Goal: Task Accomplishment & Management: Manage account settings

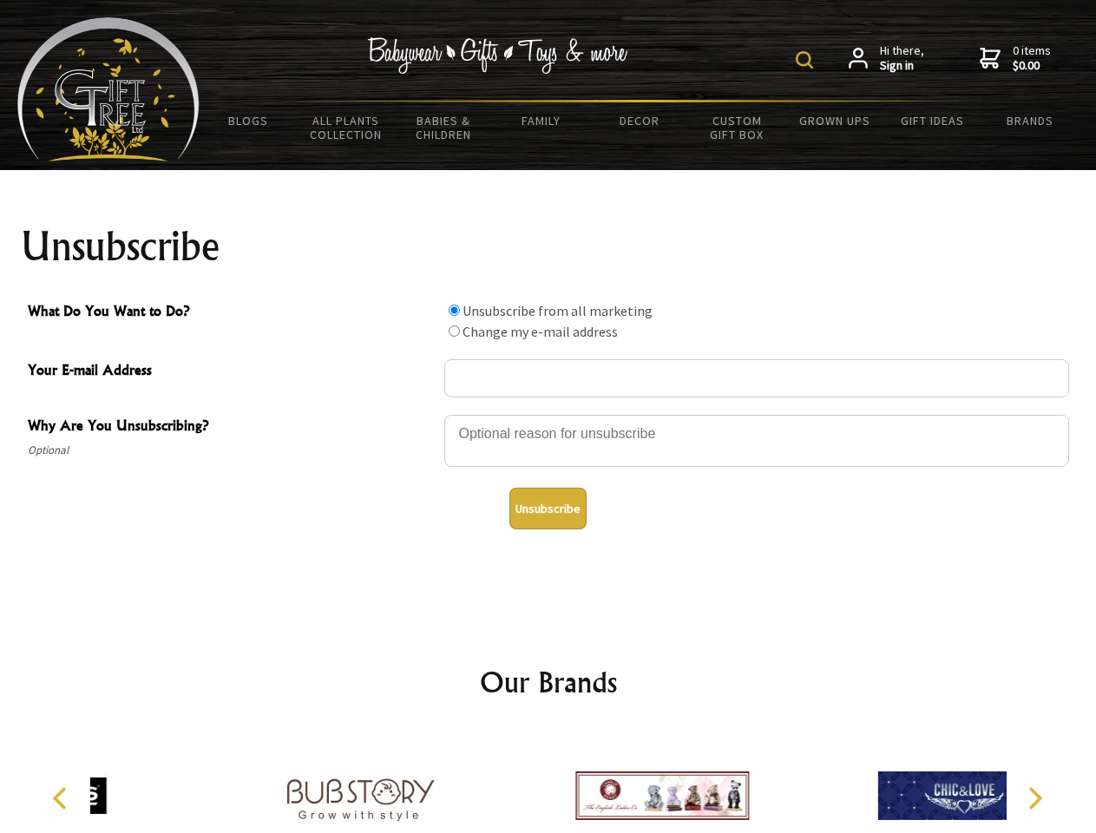
click at [807, 60] on img at bounding box center [804, 59] width 17 height 17
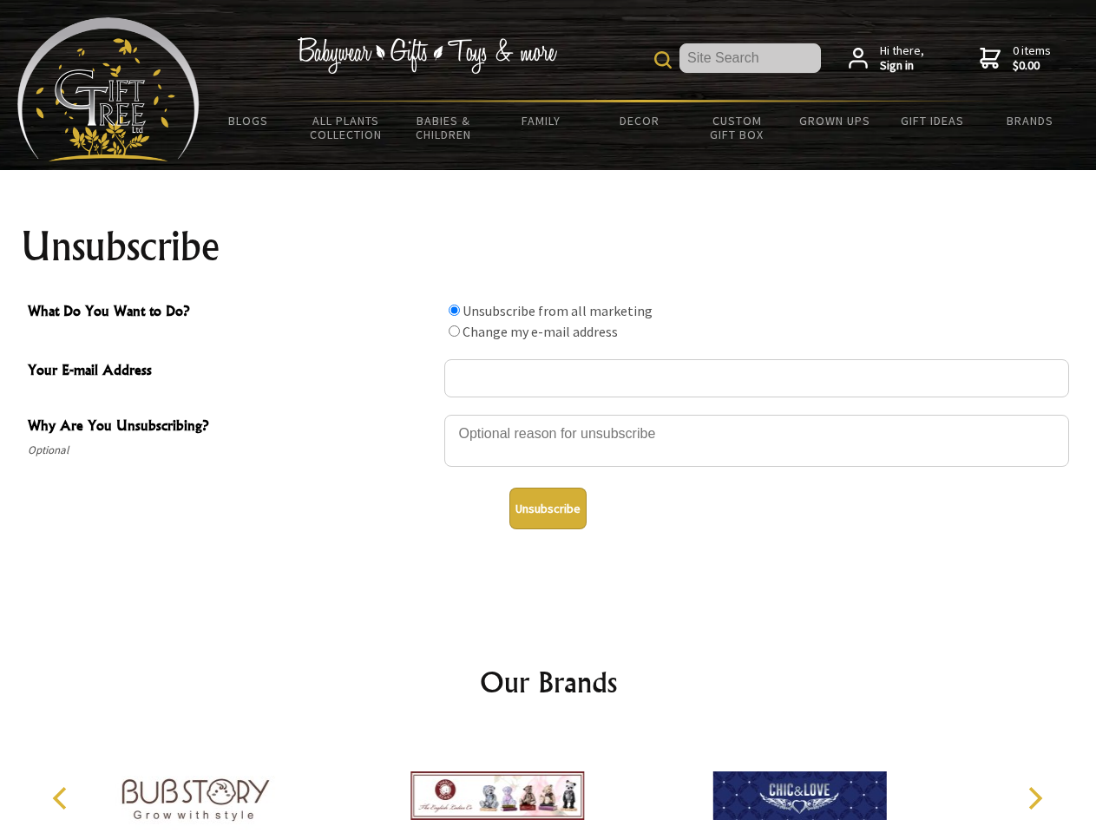
click at [548, 414] on div at bounding box center [756, 443] width 625 height 61
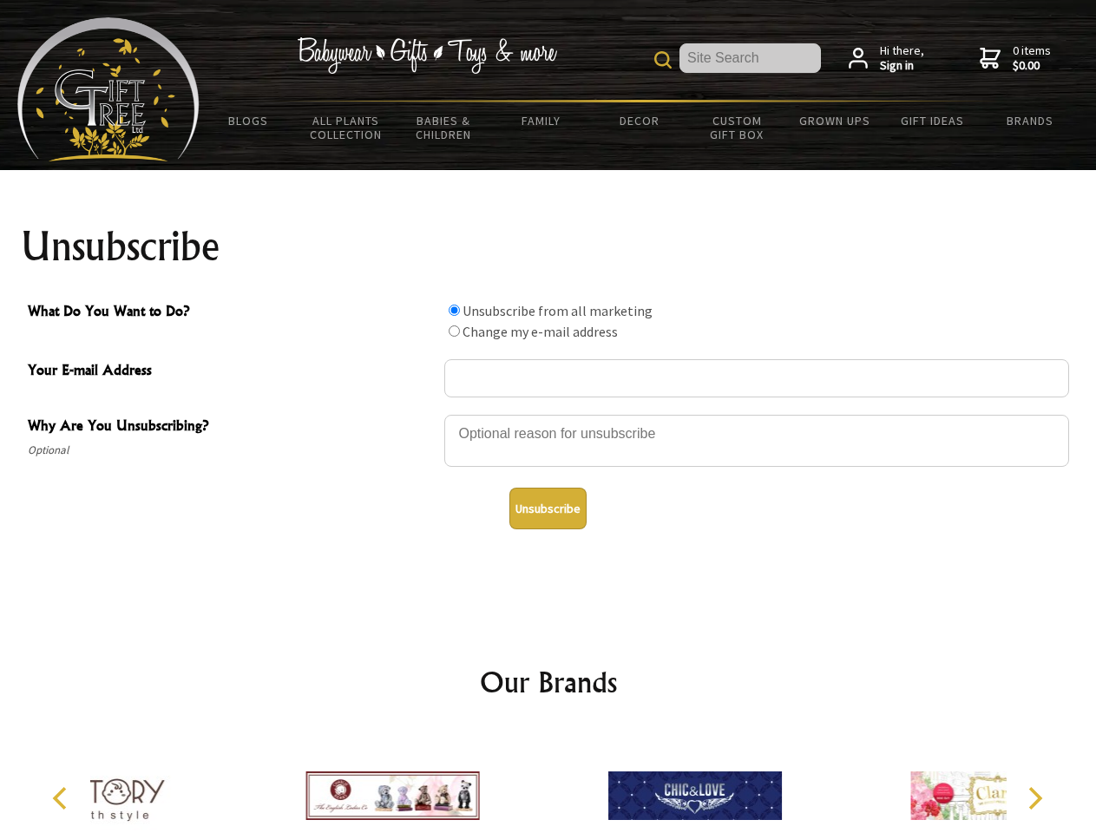
click at [454, 310] on input "What Do You Want to Do?" at bounding box center [454, 310] width 11 height 11
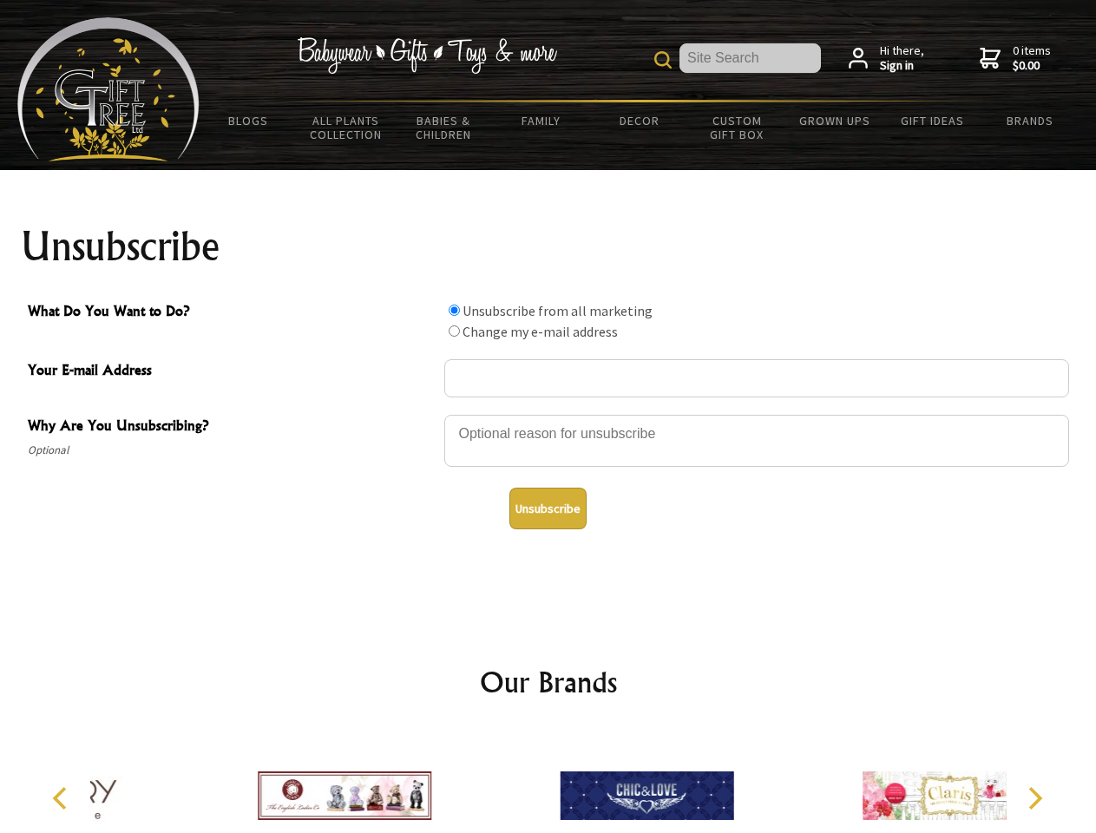
click at [454, 331] on input "What Do You Want to Do?" at bounding box center [454, 330] width 11 height 11
radio input "true"
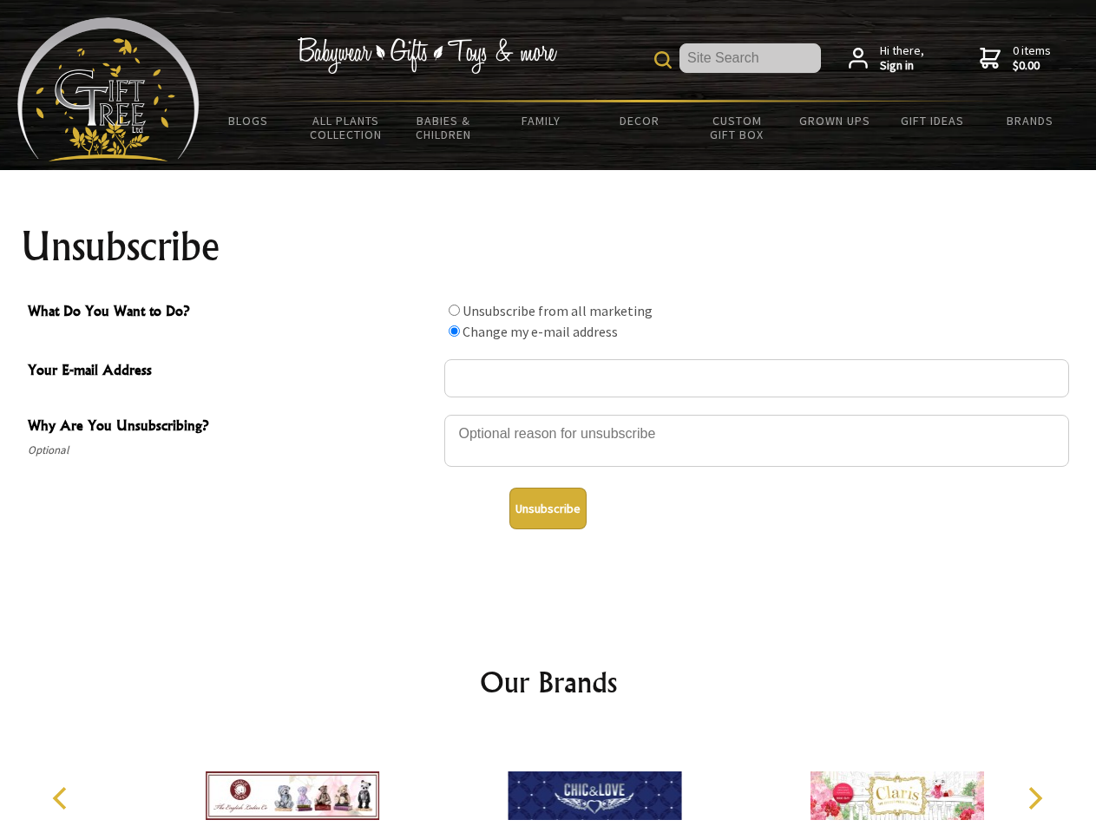
click at [548, 509] on button "Unsubscribe" at bounding box center [547, 509] width 77 height 42
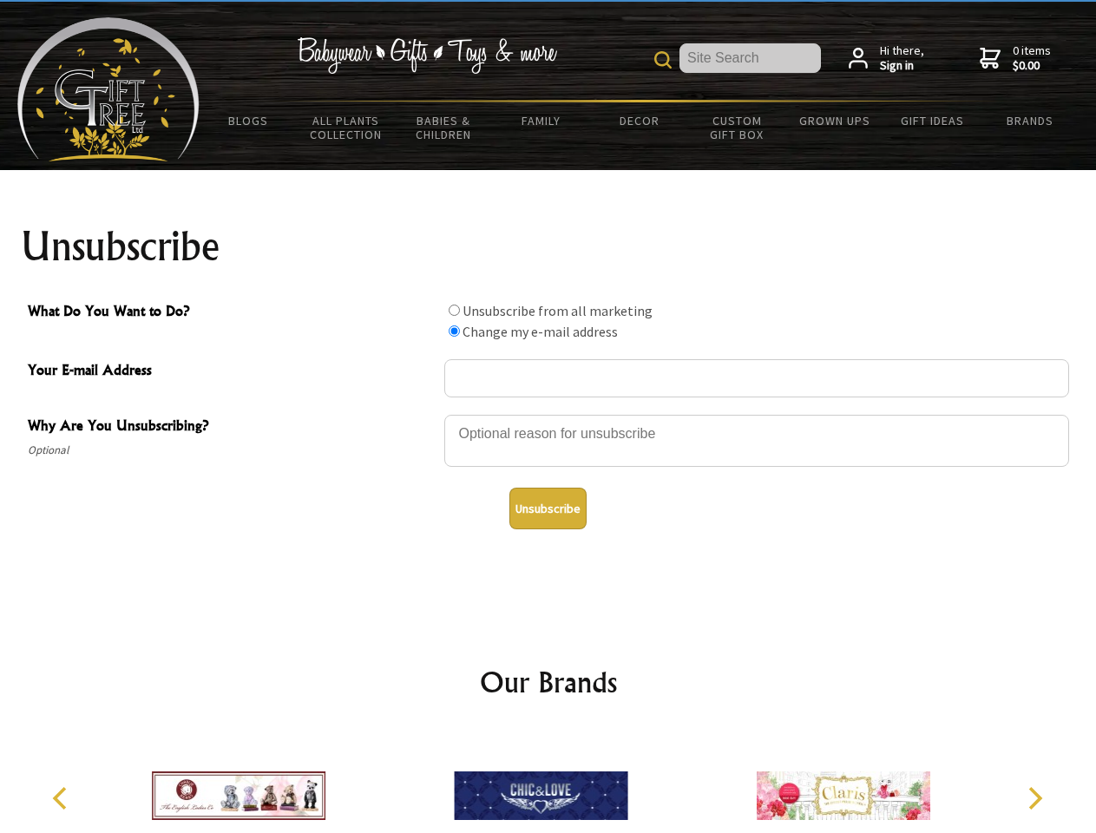
click at [62, 798] on icon "Previous" at bounding box center [61, 798] width 23 height 23
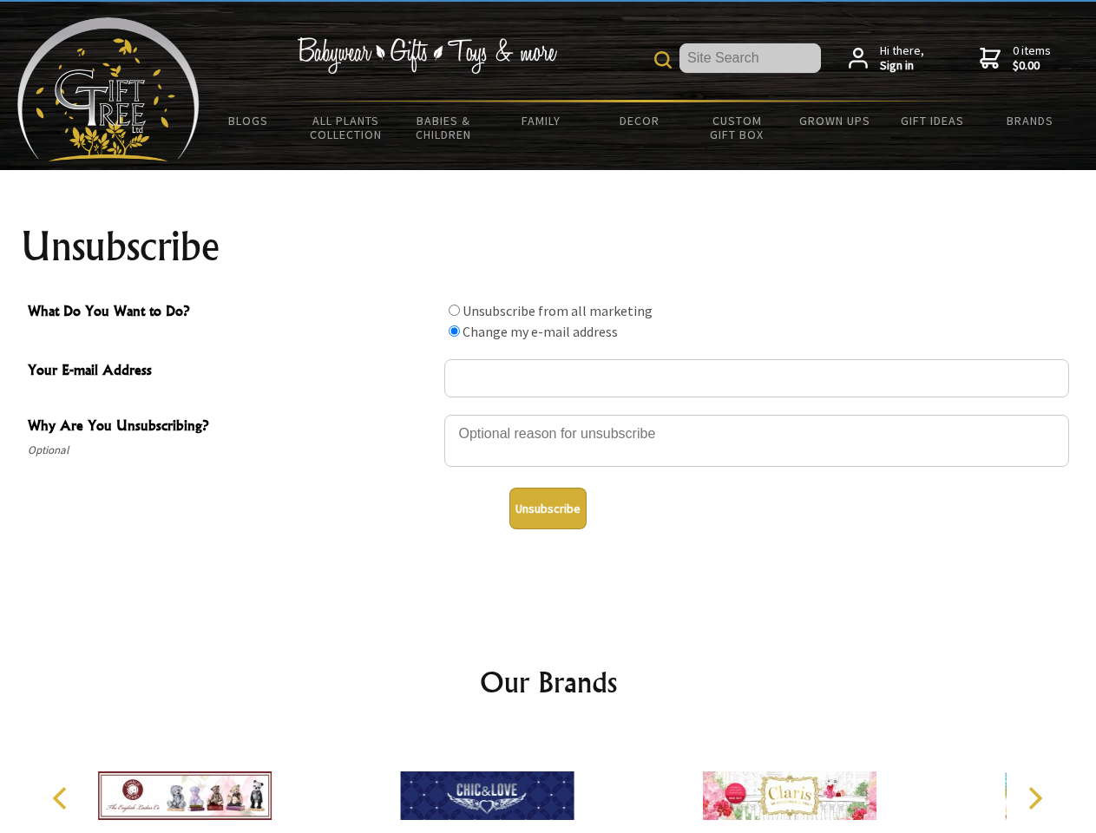
click at [1034, 798] on icon "Next" at bounding box center [1033, 798] width 23 height 23
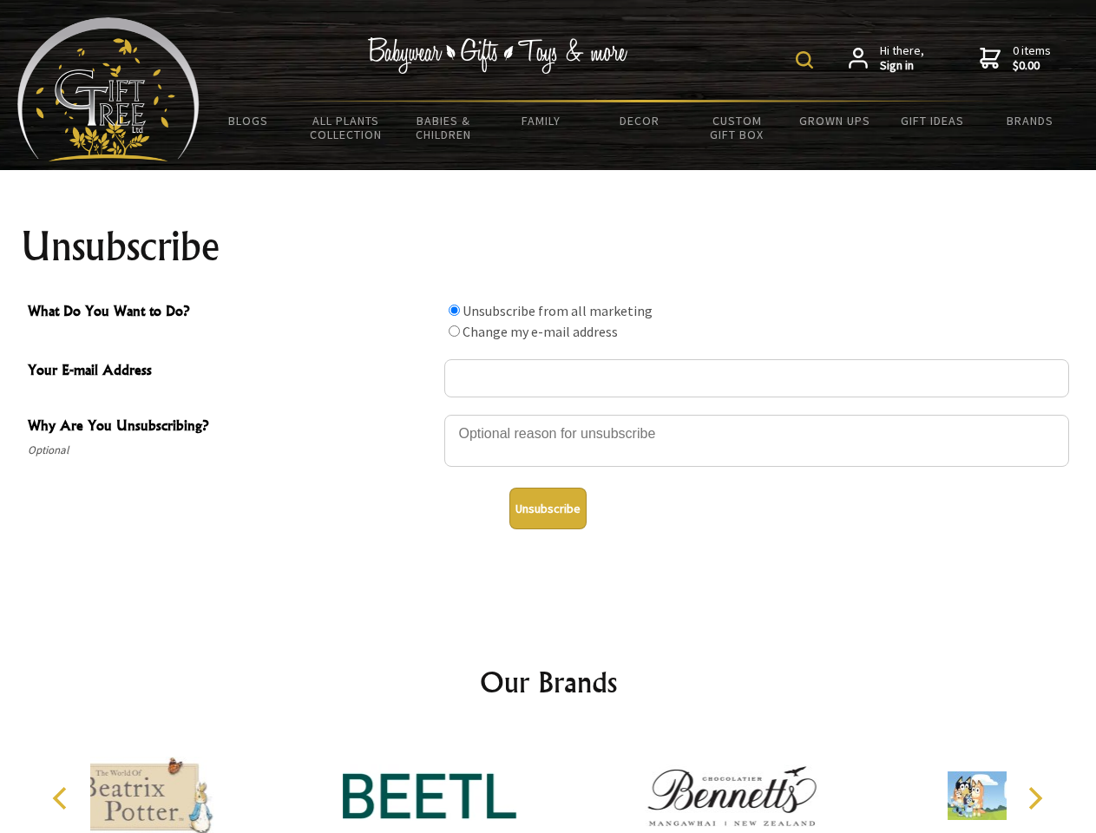
click at [807, 60] on img at bounding box center [804, 59] width 17 height 17
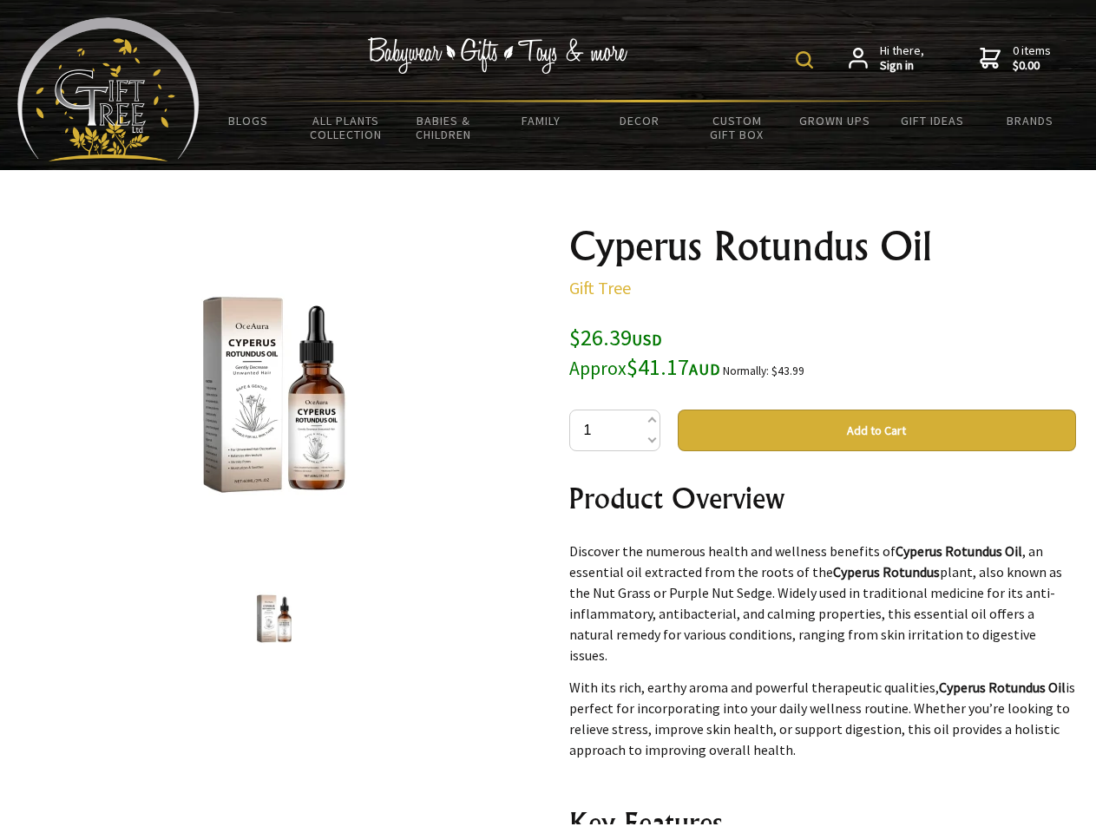
click at [807, 60] on img at bounding box center [804, 59] width 17 height 17
